Goal: Check status: Check status

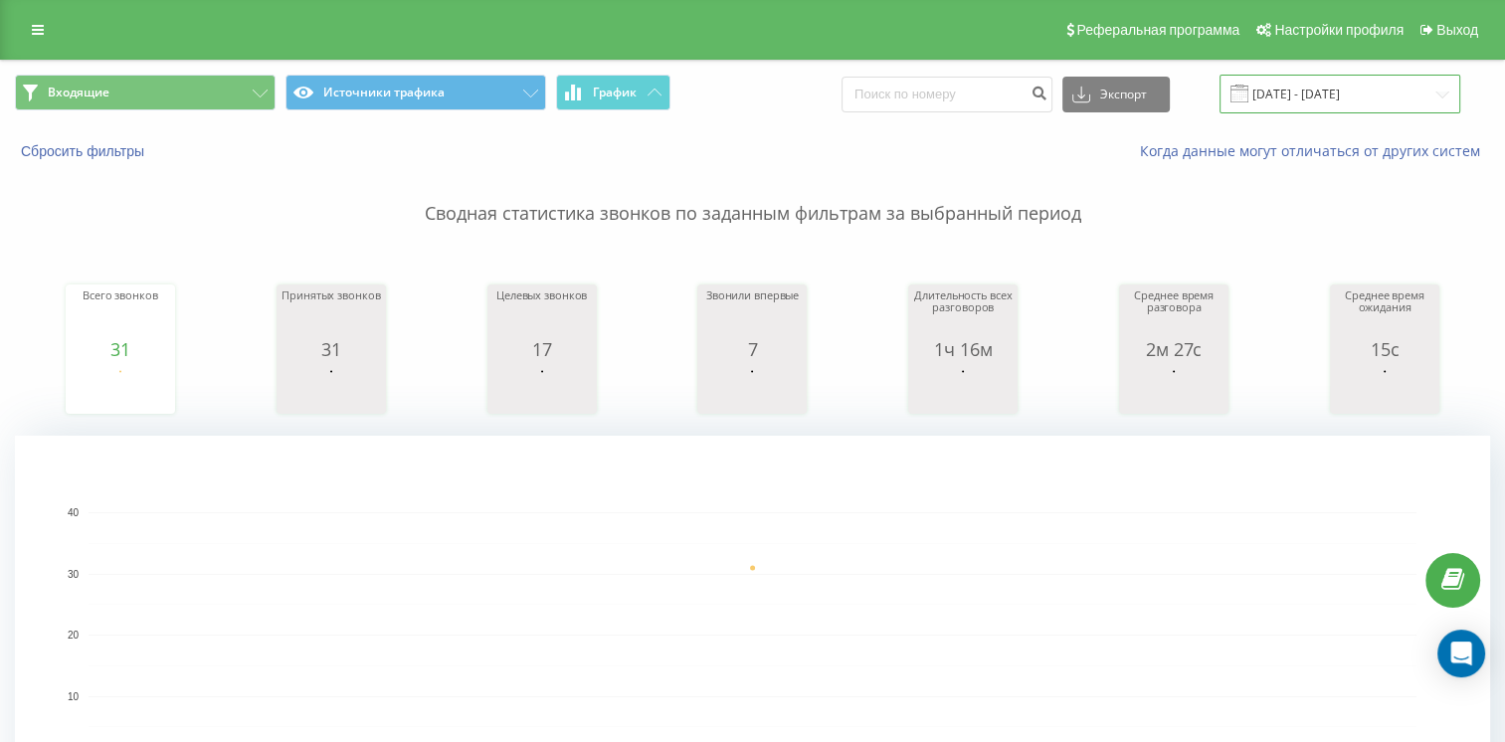
click at [1349, 94] on input "[DATE] - [DATE]" at bounding box center [1340, 94] width 241 height 39
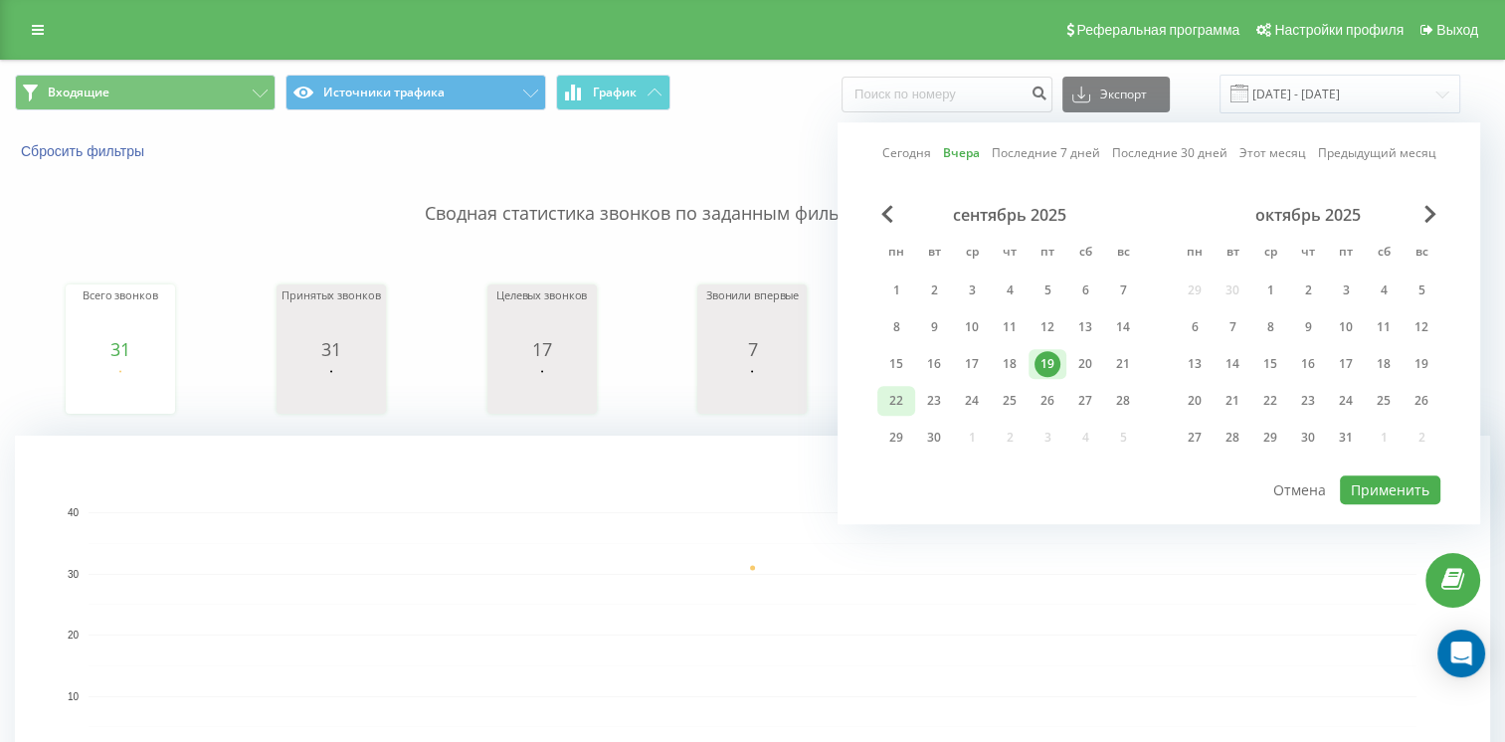
click at [907, 401] on div "22" at bounding box center [896, 401] width 26 height 26
click at [1412, 477] on button "Применить" at bounding box center [1390, 490] width 100 height 29
type input "[DATE] - [DATE]"
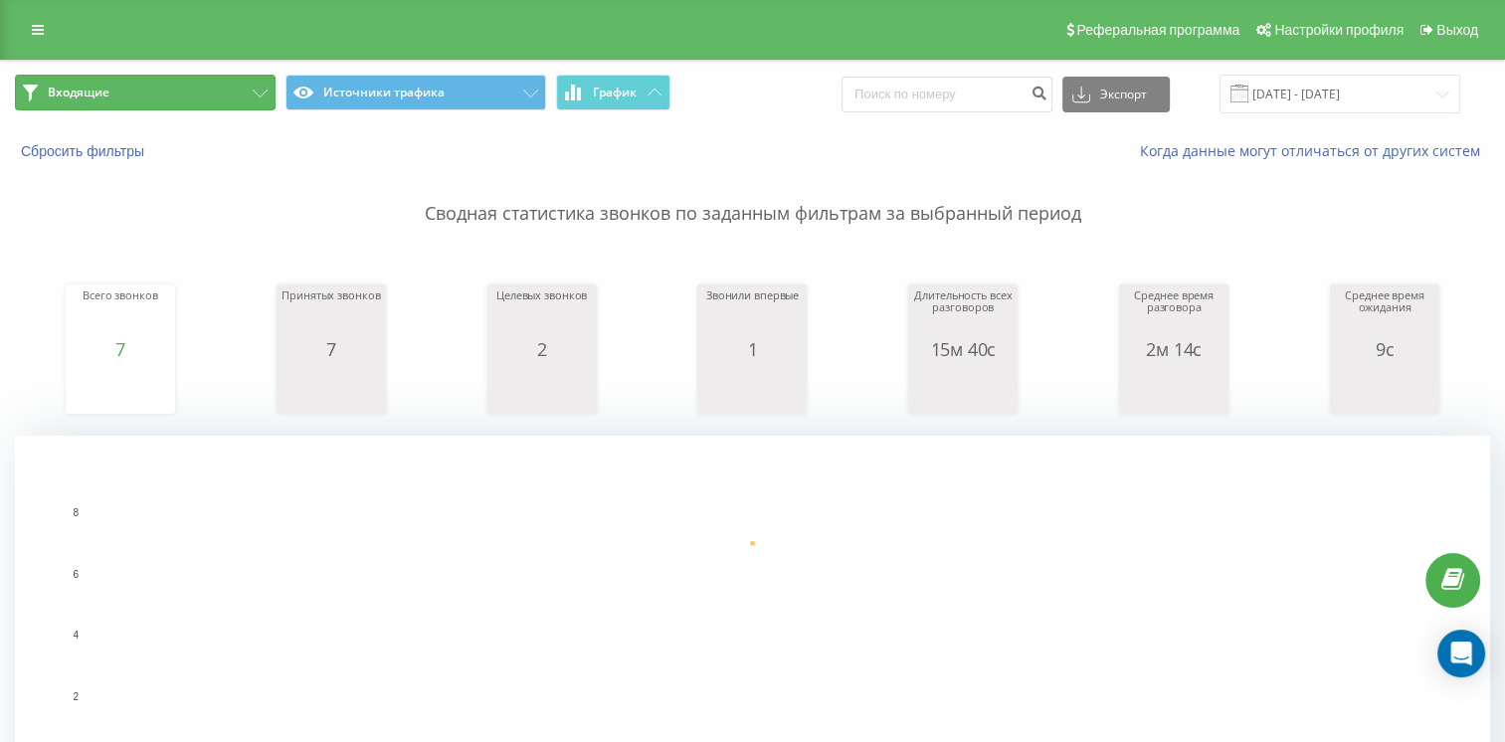
click at [214, 88] on button "Входящие" at bounding box center [145, 93] width 261 height 36
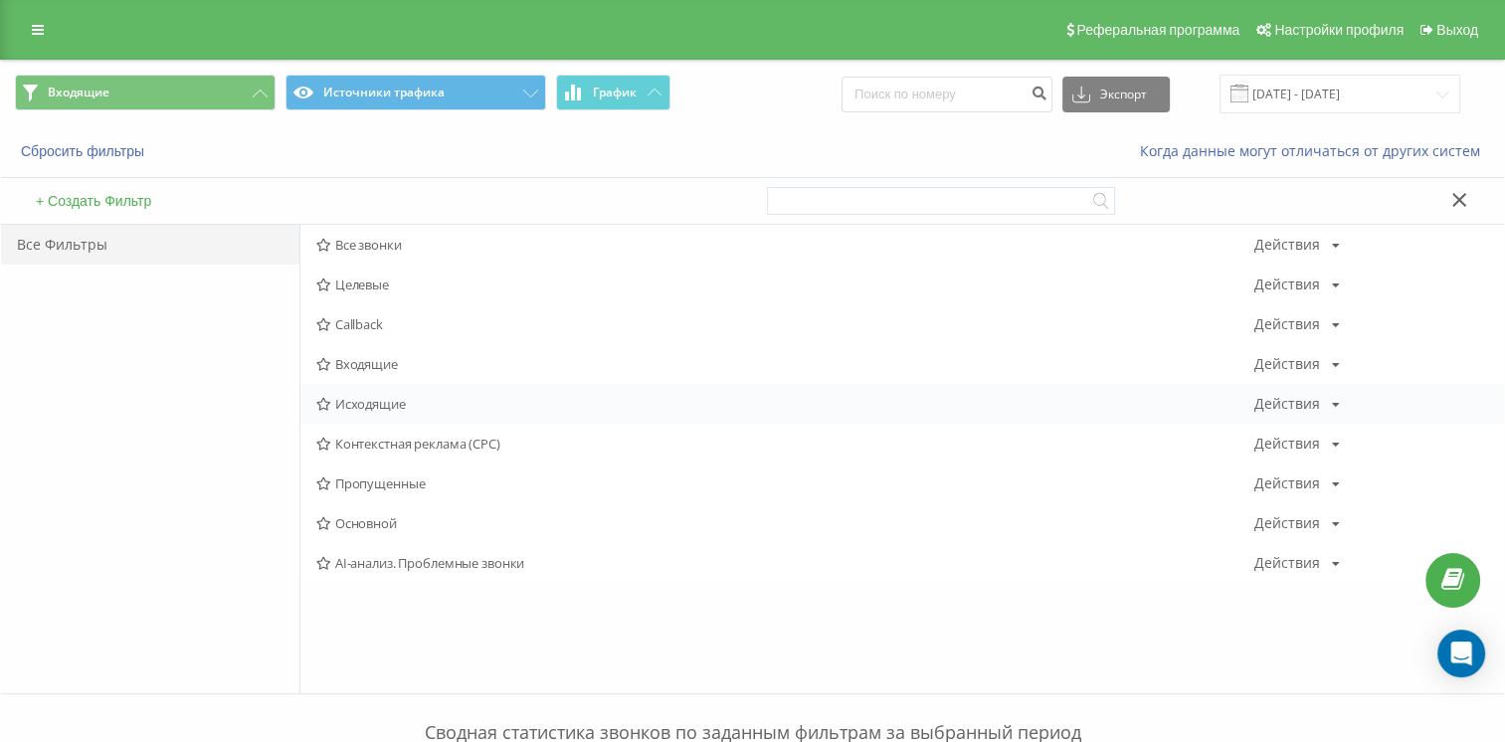
click at [343, 391] on div "Исходящие Действия Редактировать Копировать Удалить По умолчанию Поделиться" at bounding box center [902, 404] width 1204 height 40
click at [419, 413] on div "Исходящие Действия Редактировать Копировать Удалить По умолчанию Поделиться" at bounding box center [902, 404] width 1204 height 40
click at [441, 409] on span "Исходящие" at bounding box center [784, 404] width 937 height 14
